Goal: Information Seeking & Learning: Learn about a topic

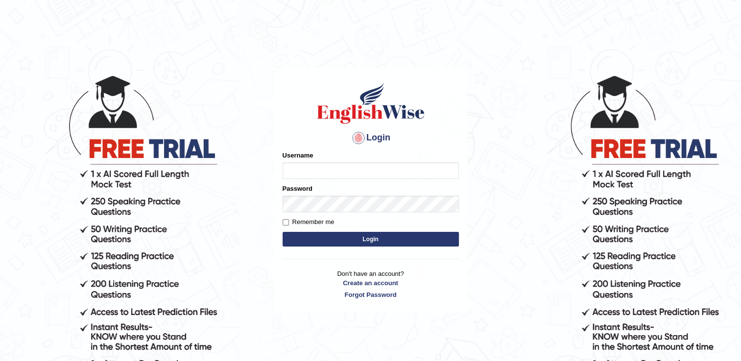
type input "successgrg"
click at [328, 240] on button "Login" at bounding box center [370, 239] width 176 height 15
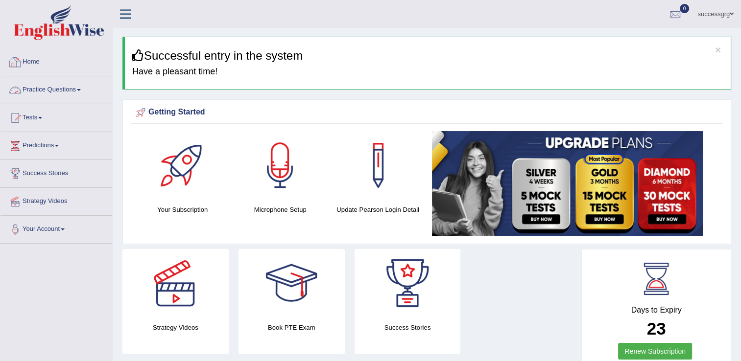
click at [63, 89] on link "Practice Questions" at bounding box center [56, 88] width 112 height 24
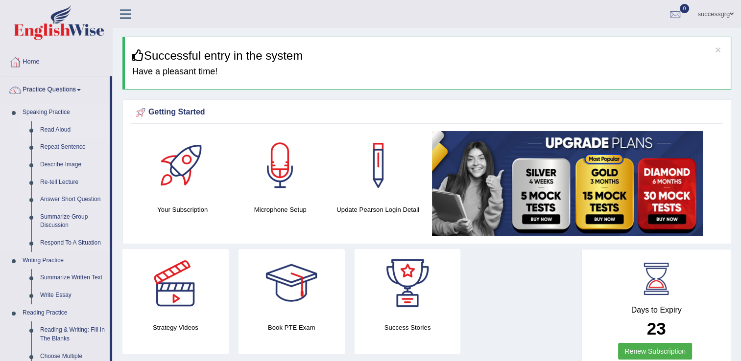
click at [52, 130] on link "Read Aloud" at bounding box center [73, 130] width 74 height 18
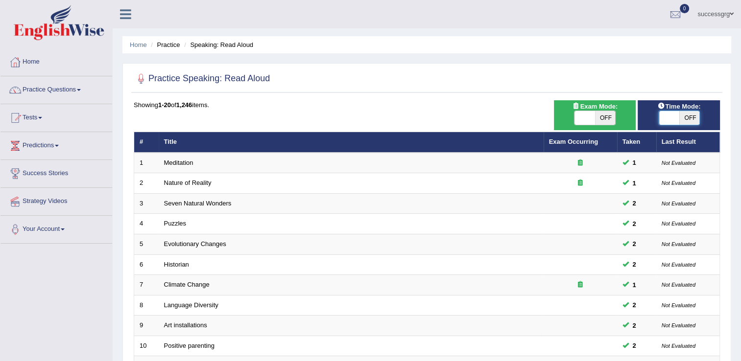
click at [669, 111] on span at bounding box center [668, 118] width 21 height 14
click at [674, 124] on div "ON OFF" at bounding box center [679, 118] width 42 height 15
click at [677, 119] on span at bounding box center [668, 118] width 21 height 14
checkbox input "true"
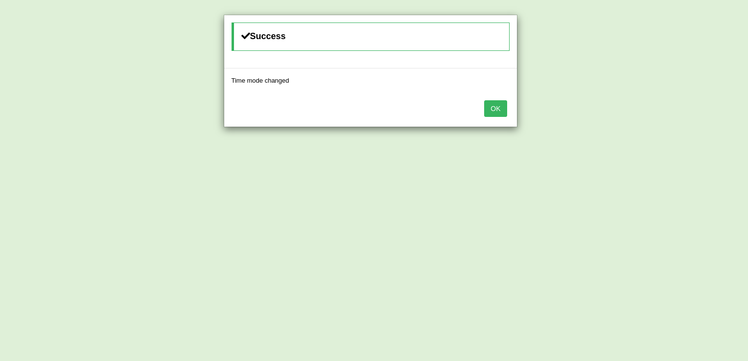
click at [499, 107] on button "OK" at bounding box center [495, 108] width 23 height 17
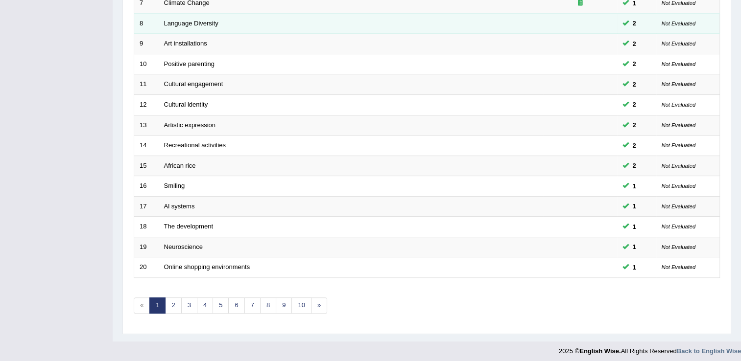
scroll to position [284, 0]
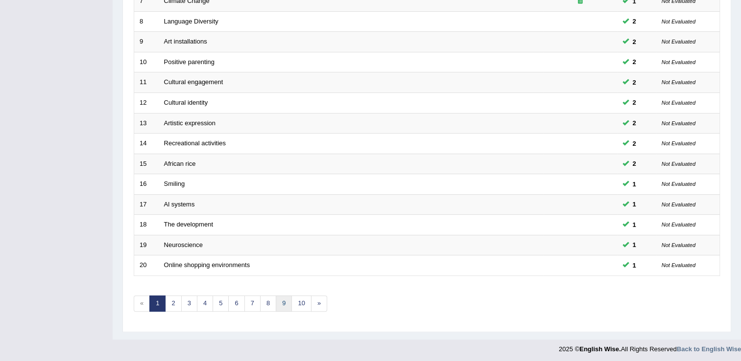
click at [278, 299] on link "9" at bounding box center [284, 304] width 16 height 16
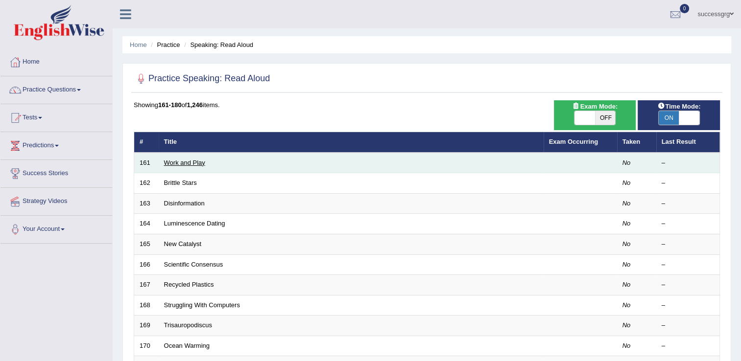
click at [186, 163] on link "Work and Play" at bounding box center [184, 162] width 41 height 7
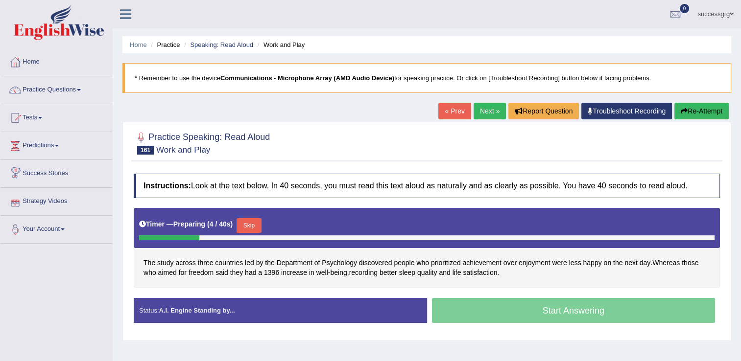
click at [243, 229] on button "Skip" at bounding box center [248, 225] width 24 height 15
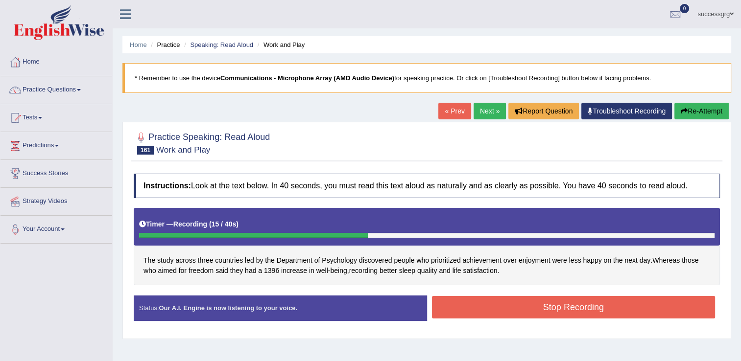
click at [464, 307] on button "Stop Recording" at bounding box center [573, 307] width 283 height 23
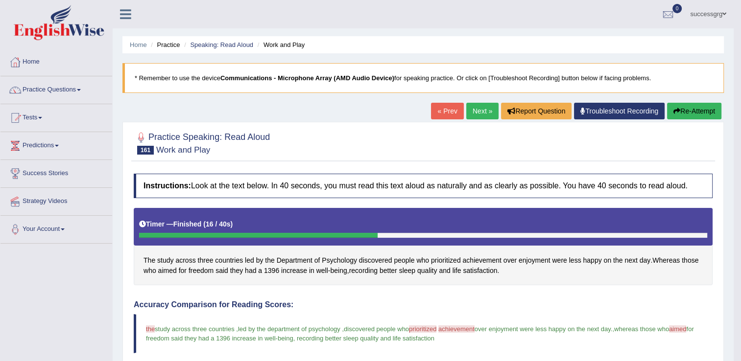
click at [477, 108] on link "Next »" at bounding box center [482, 111] width 32 height 17
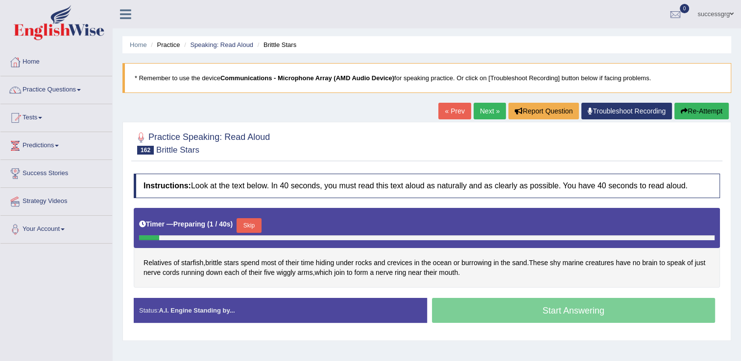
click at [252, 221] on button "Skip" at bounding box center [248, 225] width 24 height 15
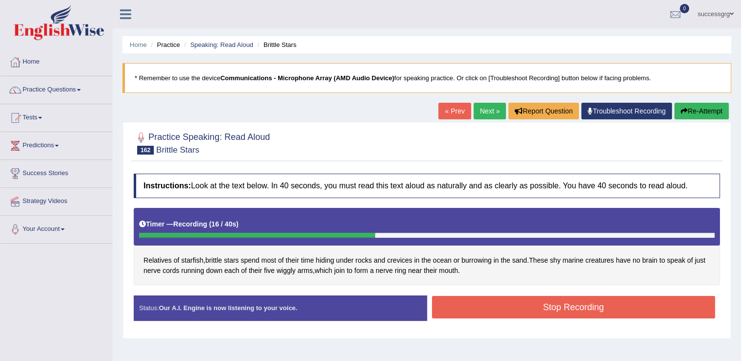
click at [467, 302] on button "Stop Recording" at bounding box center [573, 307] width 283 height 23
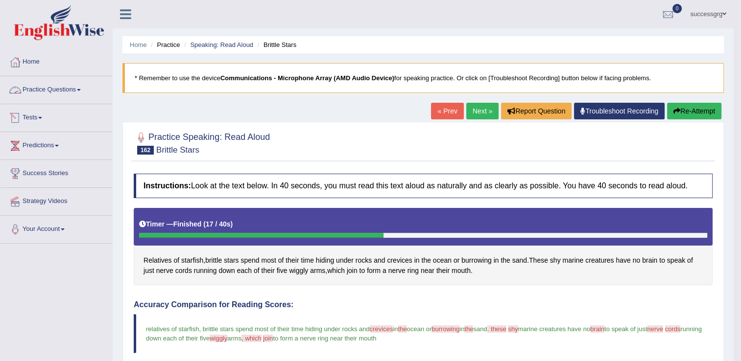
click at [31, 88] on link "Practice Questions" at bounding box center [56, 88] width 112 height 24
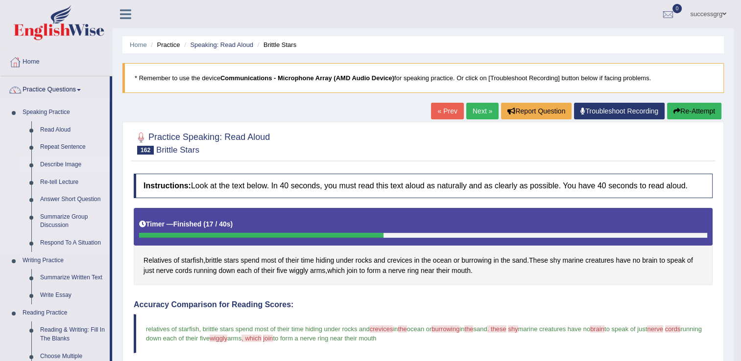
click at [53, 162] on link "Describe Image" at bounding box center [73, 165] width 74 height 18
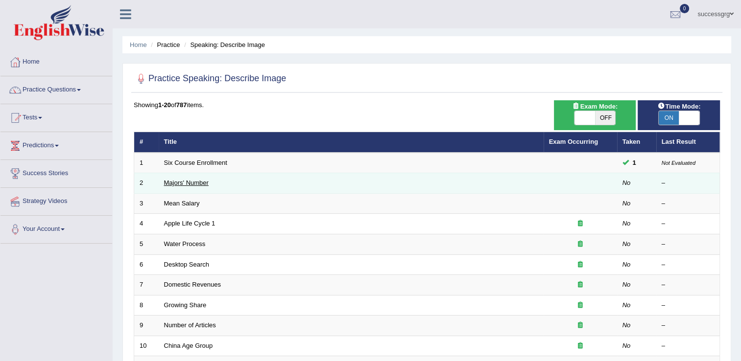
click at [196, 185] on link "Majors' Number" at bounding box center [186, 182] width 45 height 7
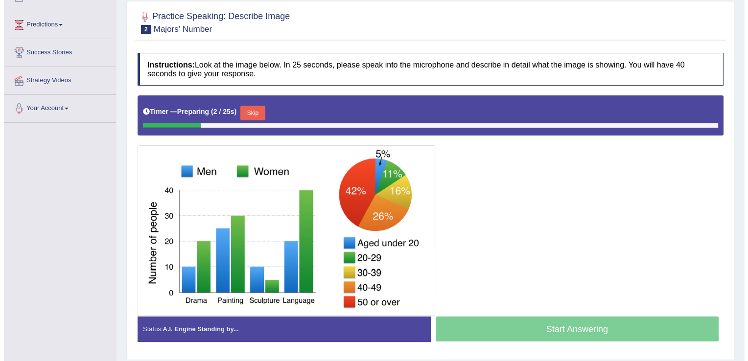
scroll to position [153, 0]
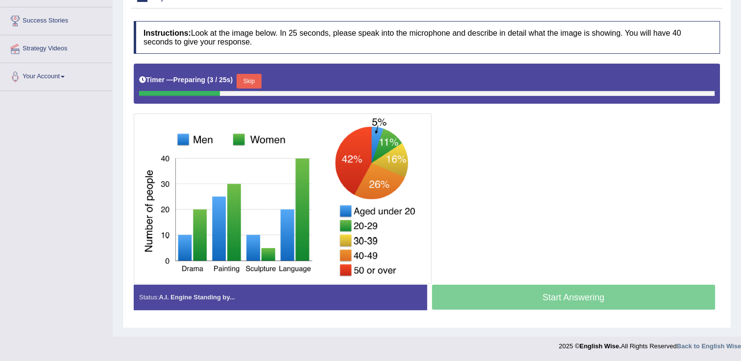
click at [250, 81] on button "Skip" at bounding box center [248, 81] width 24 height 15
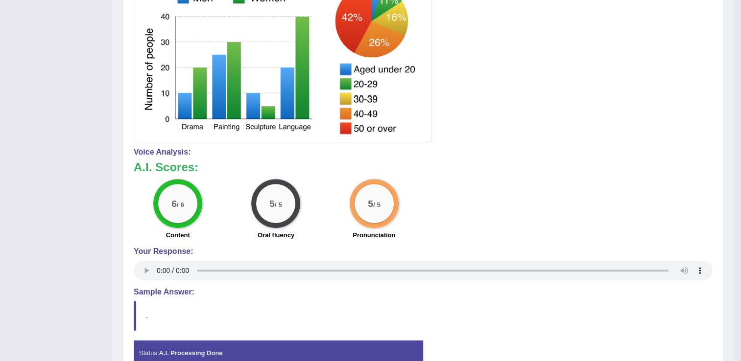
scroll to position [346, 0]
